Goal: Task Accomplishment & Management: Use online tool/utility

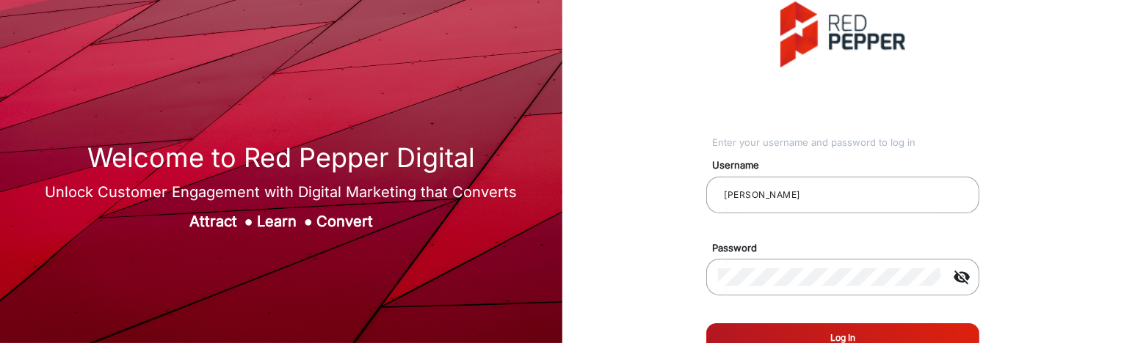
click at [895, 280] on button "Log In" at bounding box center [842, 338] width 273 height 29
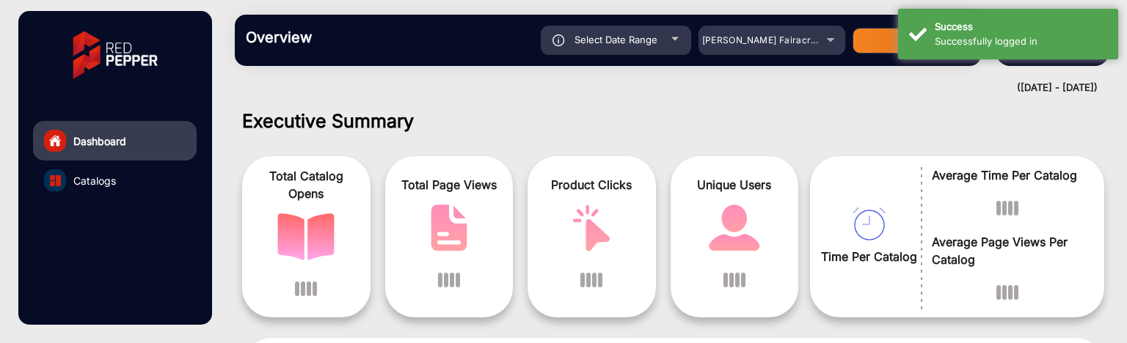
scroll to position [11, 0]
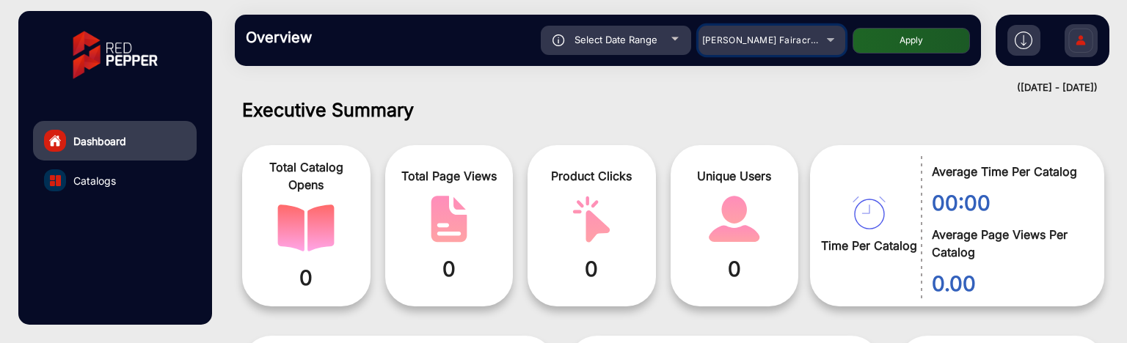
click at [763, 48] on div "[PERSON_NAME] Fairacre Farms" at bounding box center [760, 41] width 117 height 18
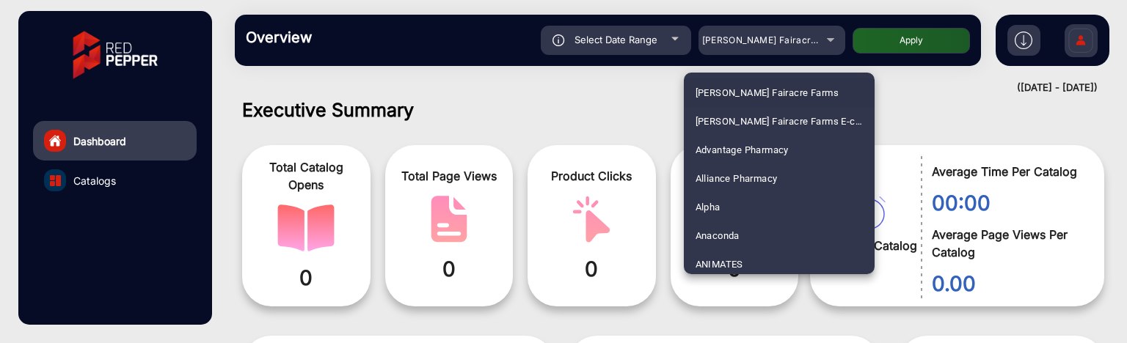
click at [625, 93] on div at bounding box center [563, 171] width 1127 height 343
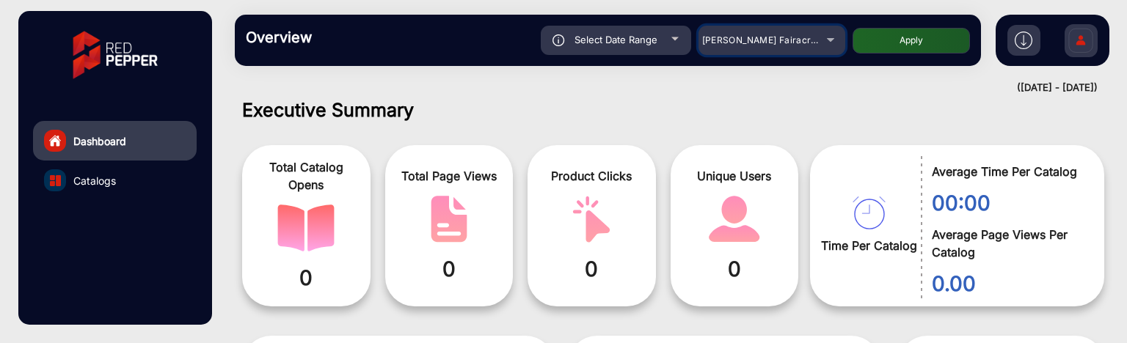
click at [779, 51] on mat-select "[PERSON_NAME] Fairacre Farms" at bounding box center [772, 40] width 147 height 29
click at [798, 42] on span "[PERSON_NAME] Fairacre Farms" at bounding box center [774, 39] width 145 height 11
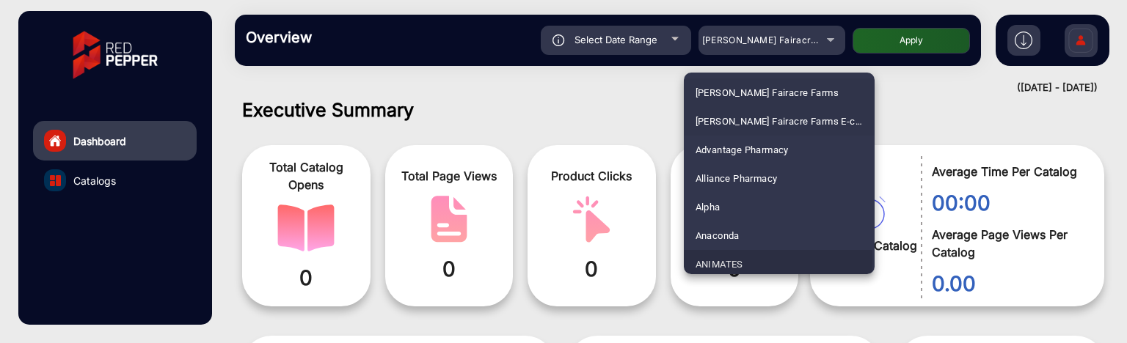
click at [725, 258] on span "ANIMATES" at bounding box center [720, 264] width 48 height 29
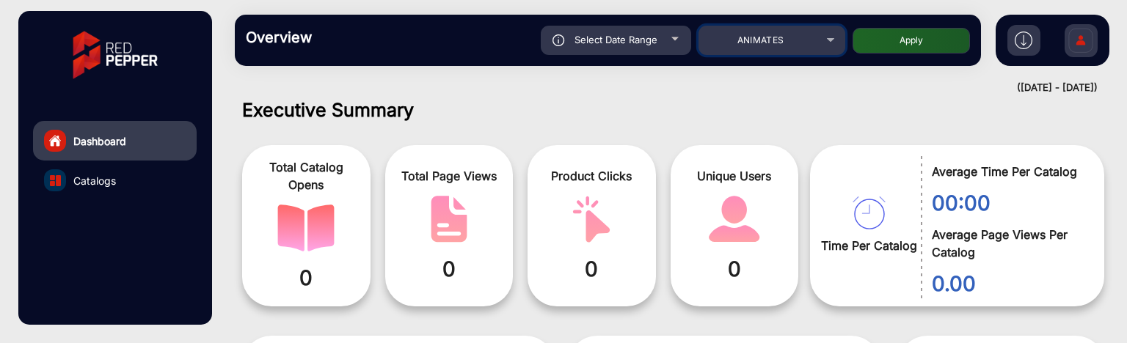
scroll to position [0, 0]
click at [903, 43] on button "Apply" at bounding box center [911, 41] width 117 height 26
type input "[DATE]"
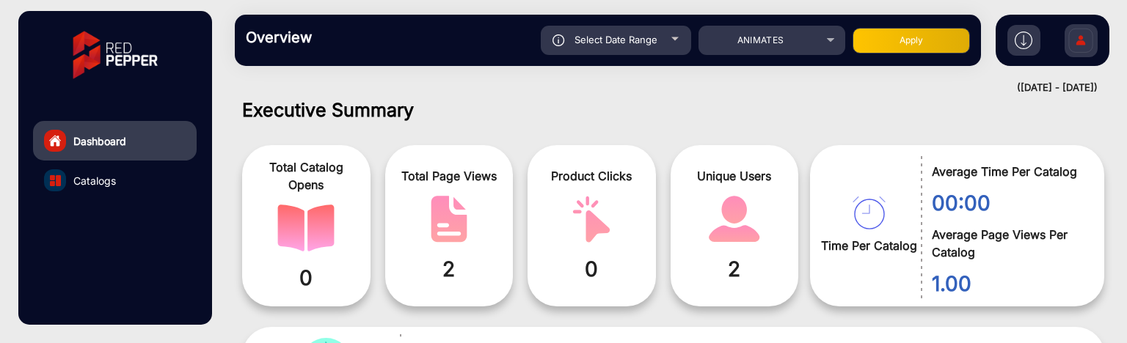
click at [677, 45] on div "Select Date Range" at bounding box center [616, 40] width 150 height 29
type input "[DATE]"
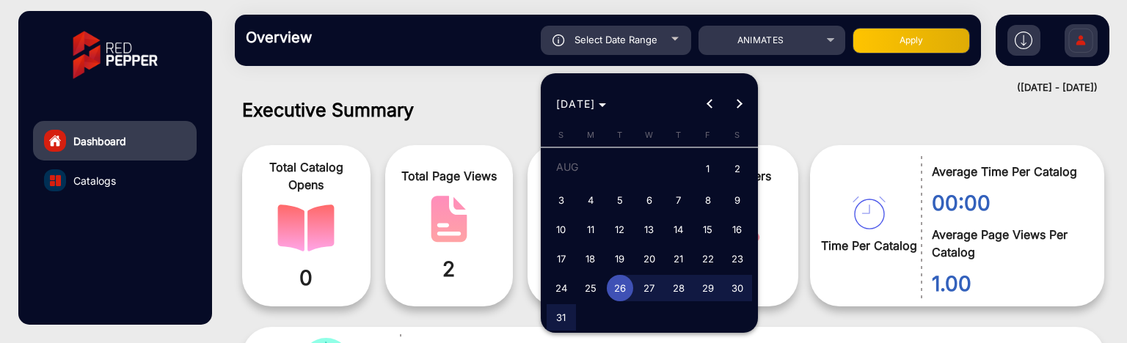
click at [810, 40] on div at bounding box center [563, 171] width 1127 height 343
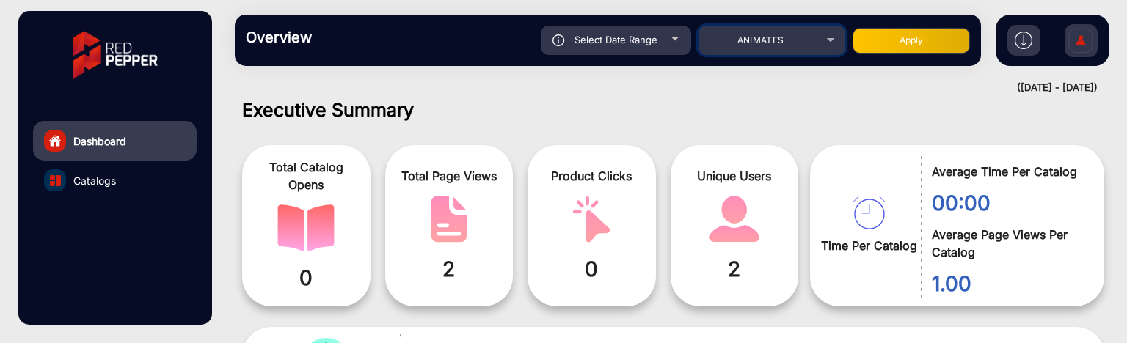
click at [810, 43] on div "ANIMATES" at bounding box center [760, 41] width 117 height 18
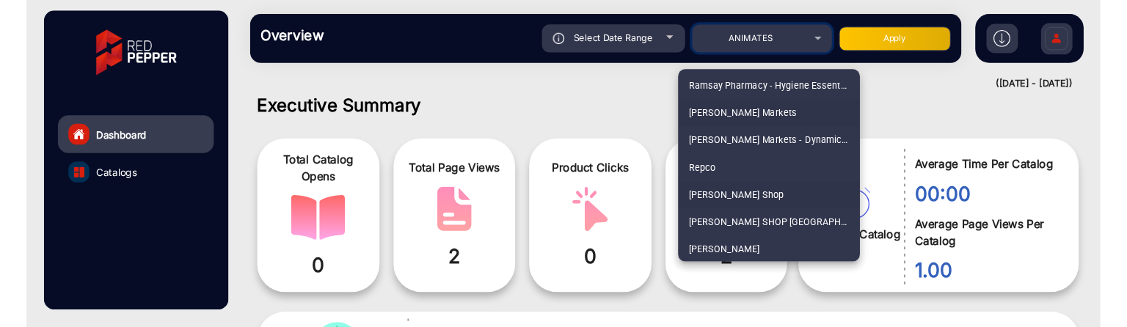
scroll to position [3570, 0]
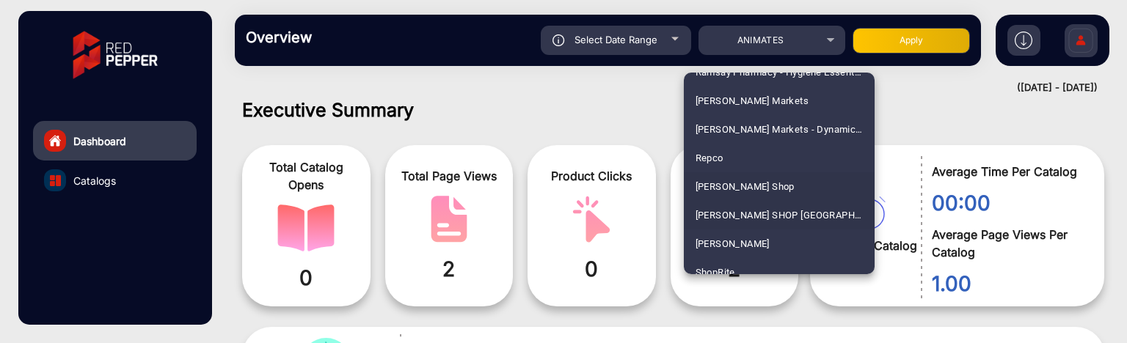
click at [781, 209] on mat-option "[PERSON_NAME] SHOP [GEOGRAPHIC_DATA]" at bounding box center [779, 215] width 191 height 29
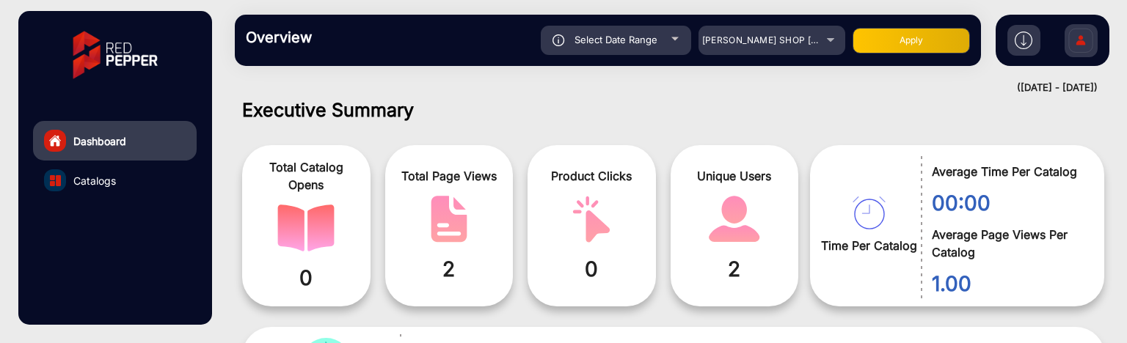
click at [884, 48] on button "Apply" at bounding box center [911, 41] width 117 height 26
type input "[DATE]"
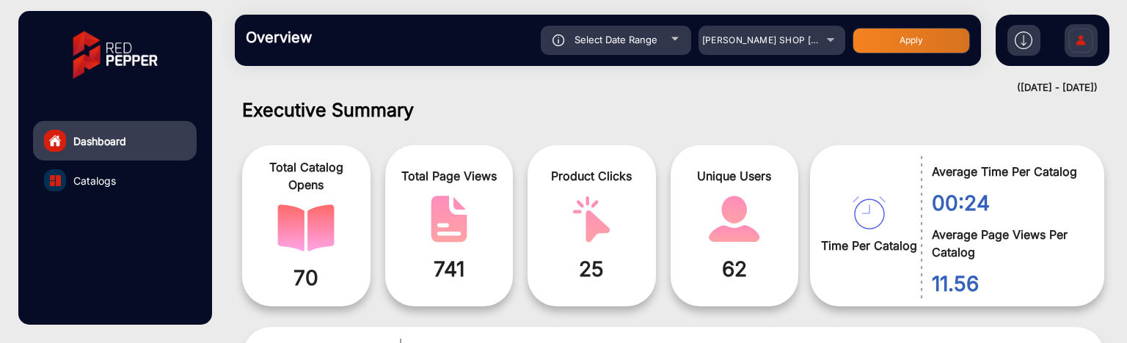
click at [643, 47] on div "Select Date Range" at bounding box center [616, 40] width 150 height 29
type input "[DATE]"
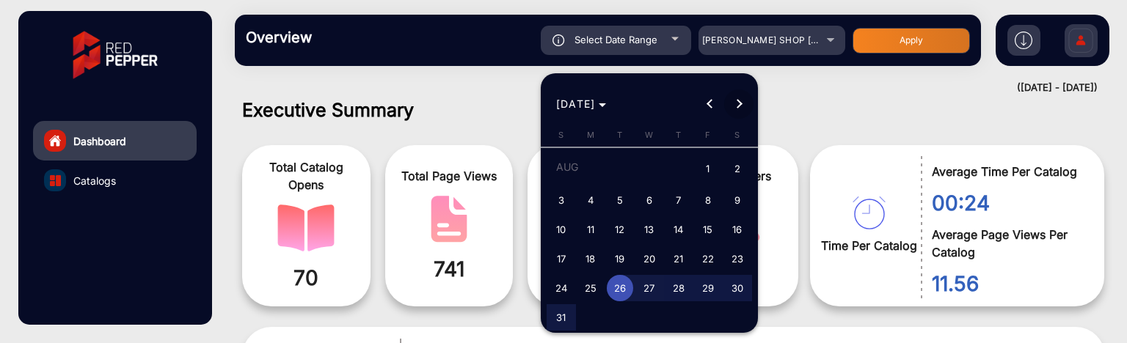
click at [734, 110] on span "Next month" at bounding box center [738, 104] width 29 height 29
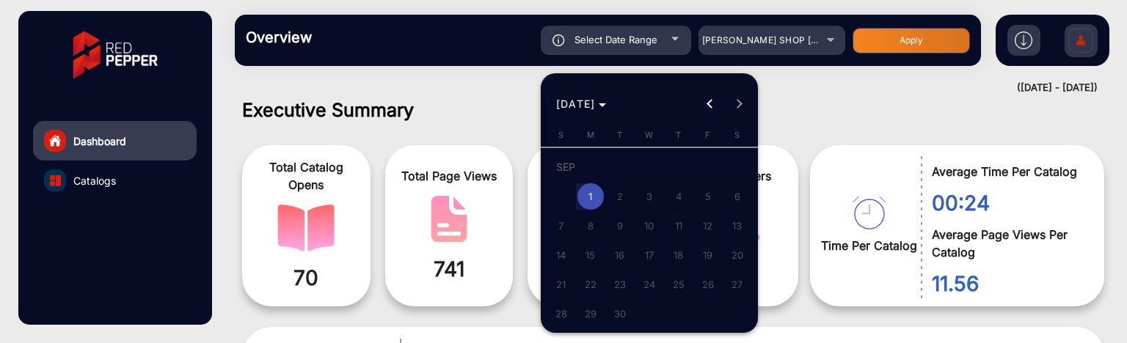
click at [596, 194] on span "1" at bounding box center [591, 196] width 26 height 26
type input "[DATE]"
click at [596, 194] on span "1" at bounding box center [591, 196] width 26 height 26
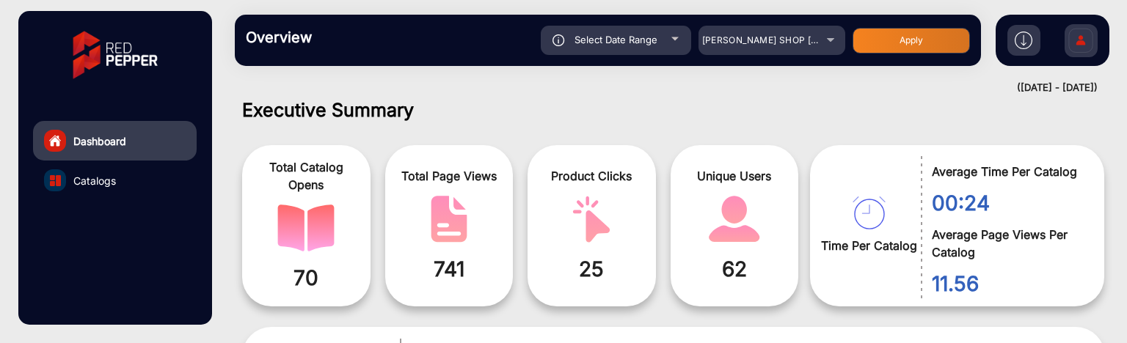
type input "[DATE]"
click at [942, 32] on button "Apply" at bounding box center [911, 41] width 117 height 26
type input "[DATE]"
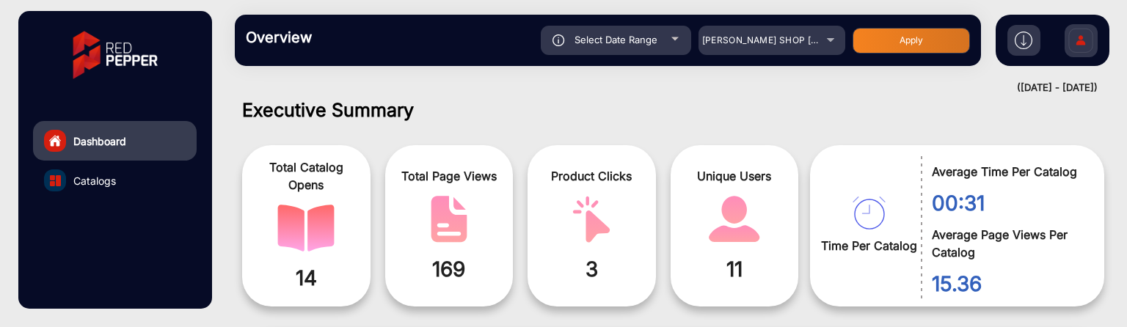
scroll to position [84, 0]
